Goal: Information Seeking & Learning: Find specific page/section

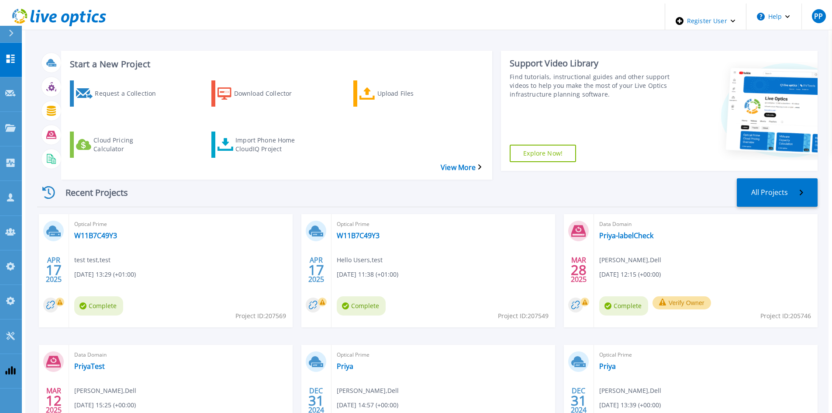
click at [6, 30] on button at bounding box center [11, 34] width 22 height 17
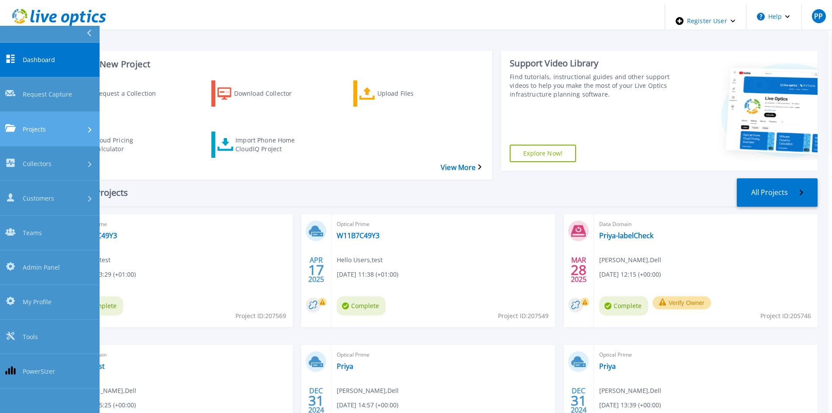
click at [39, 112] on link "Projects Projects" at bounding box center [50, 129] width 100 height 34
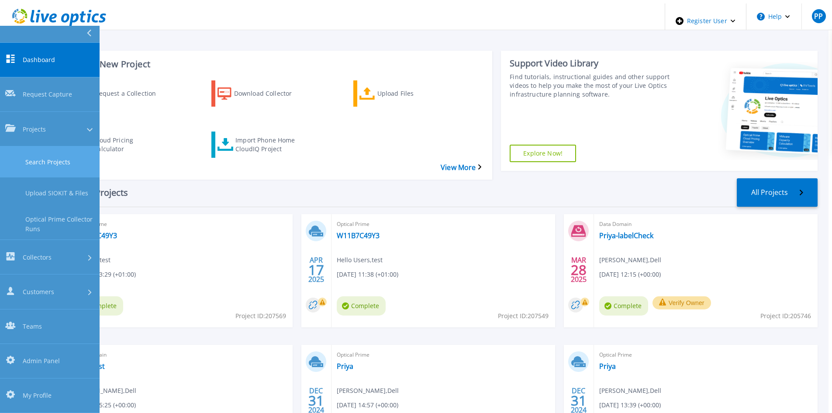
click at [42, 146] on link "Search Projects" at bounding box center [50, 161] width 100 height 31
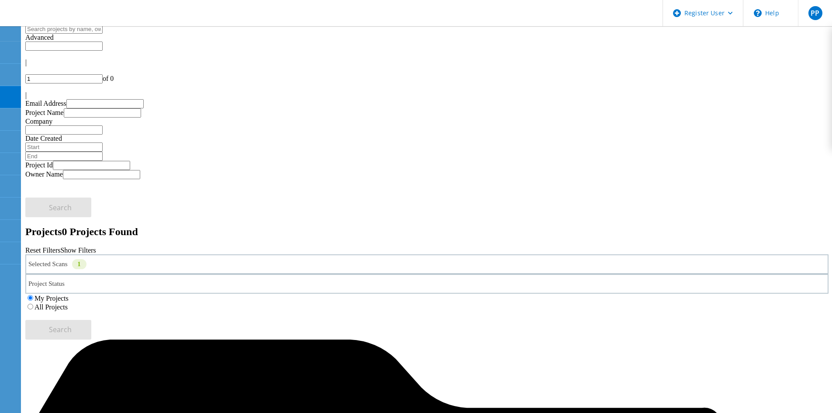
click at [232, 254] on div "Selected Scans 1" at bounding box center [426, 264] width 803 height 20
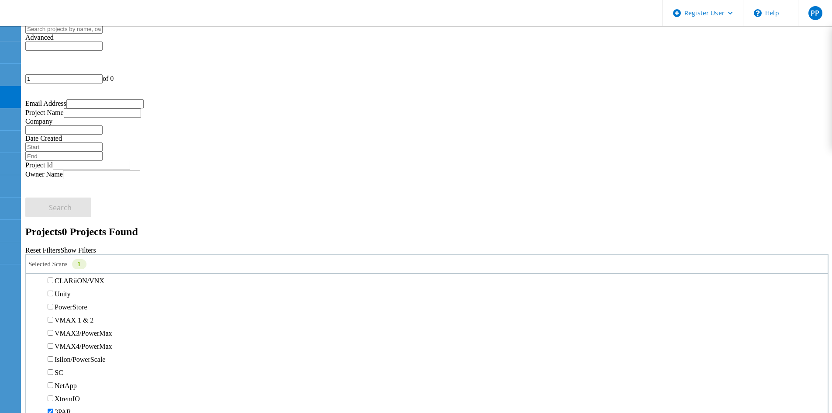
scroll to position [175, 0]
click at [70, 279] on label "Unity" at bounding box center [63, 282] width 16 height 7
click at [53, 280] on input "Unity" at bounding box center [51, 283] width 6 height 6
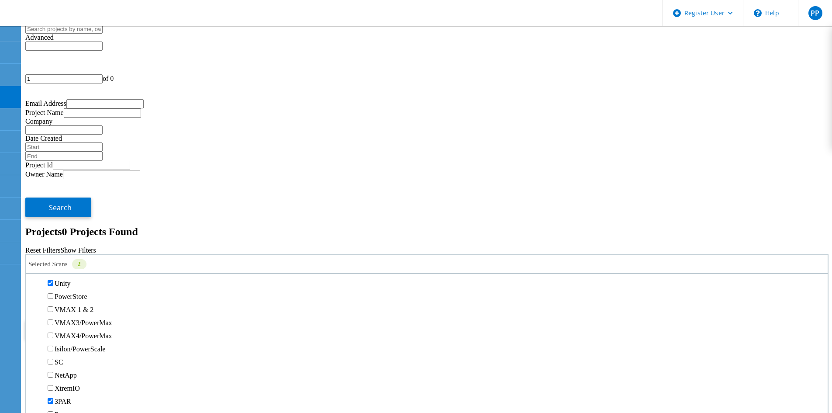
click at [68, 303] on label "All Projects" at bounding box center [50, 306] width 33 height 7
click at [33, 304] on input "All Projects" at bounding box center [31, 307] width 6 height 6
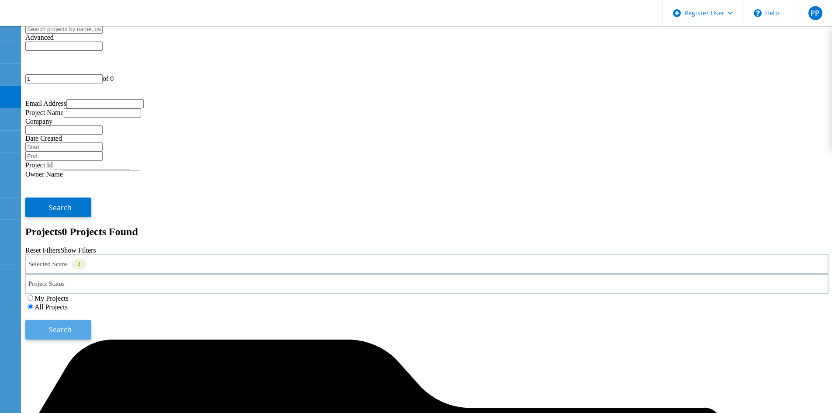
click at [91, 320] on button "Search" at bounding box center [58, 330] width 66 height 20
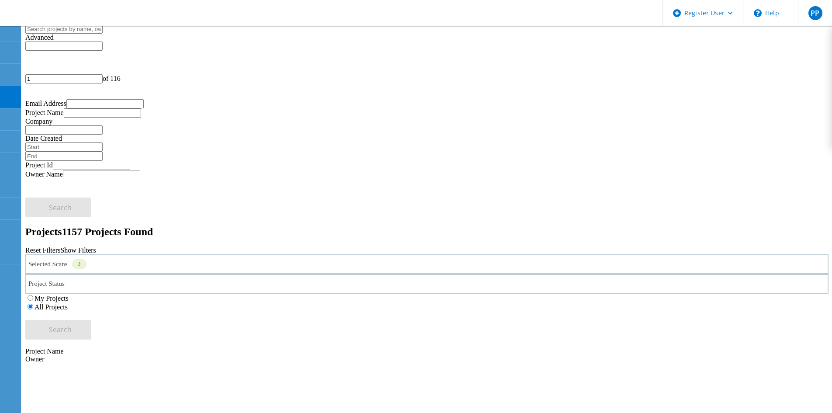
click at [62, 363] on use at bounding box center [62, 363] width 0 height 0
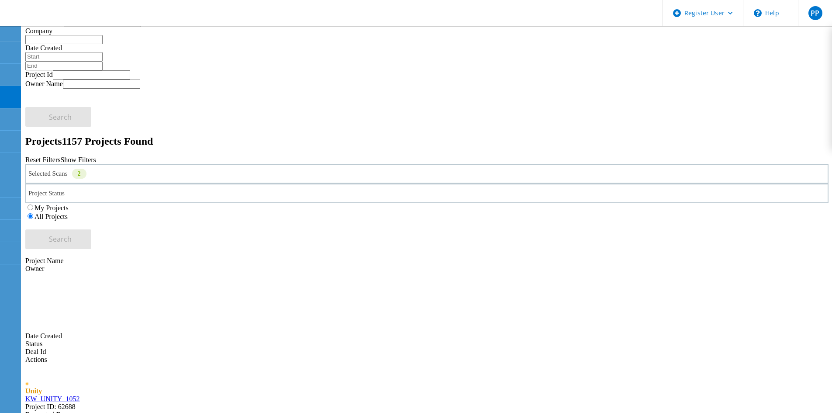
scroll to position [0, 0]
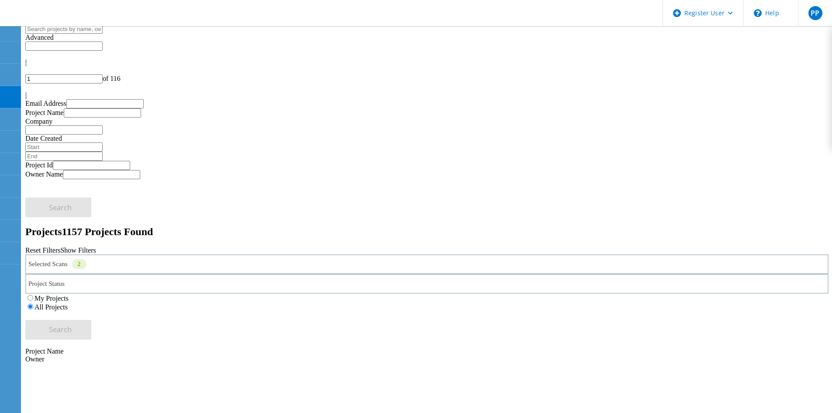
click at [799, 83] on div at bounding box center [426, 87] width 803 height 8
type input "2"
click at [235, 254] on div "Selected Scans 2" at bounding box center [426, 264] width 803 height 20
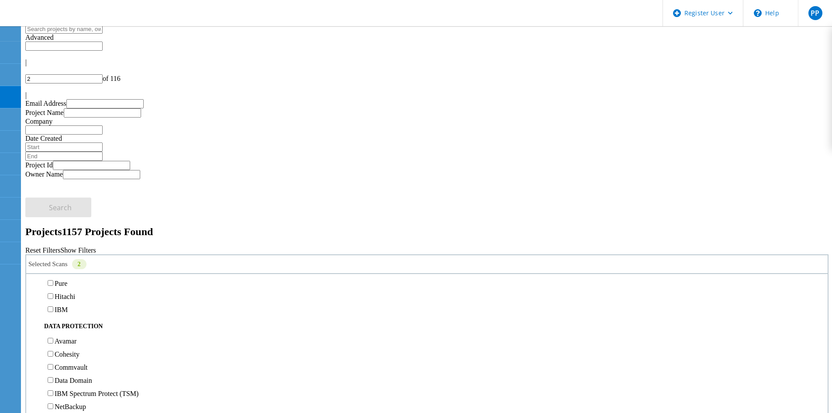
scroll to position [349, 0]
click at [69, 223] on label "3PAR" at bounding box center [63, 226] width 17 height 7
click at [53, 223] on input "3PAR" at bounding box center [51, 226] width 6 height 6
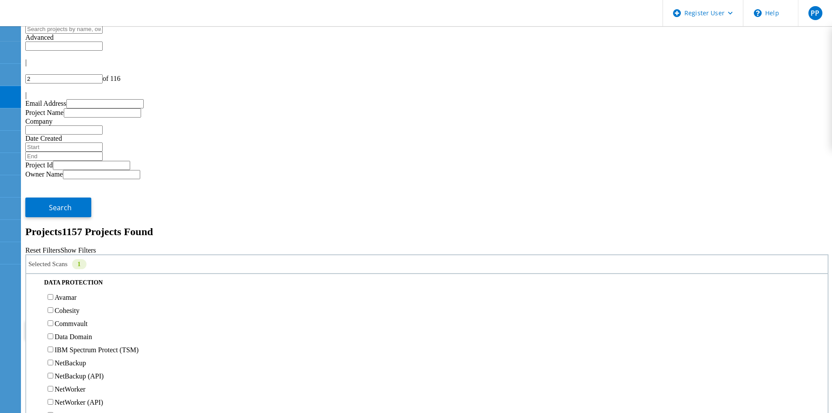
click at [91, 320] on button "Search" at bounding box center [58, 330] width 66 height 20
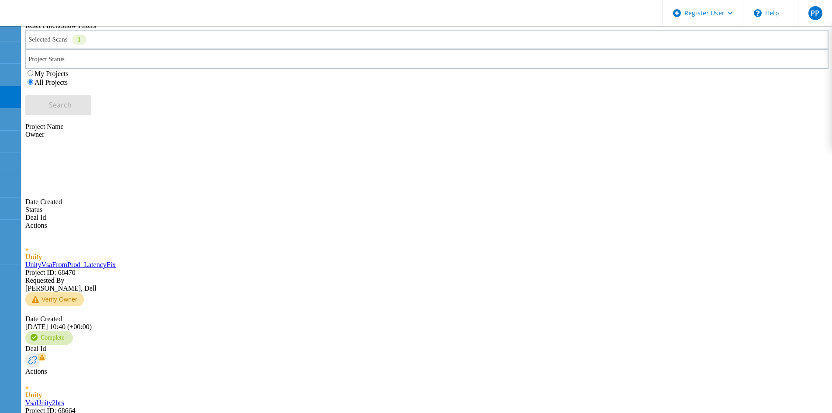
scroll to position [299, 0]
